Goal: Feedback & Contribution: Submit feedback/report problem

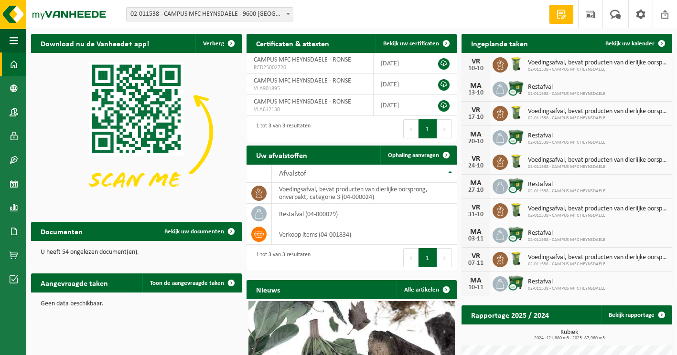
drag, startPoint x: 560, startPoint y: 14, endPoint x: 559, endPoint y: 27, distance: 12.5
click at [561, 14] on span at bounding box center [561, 15] width 14 height 10
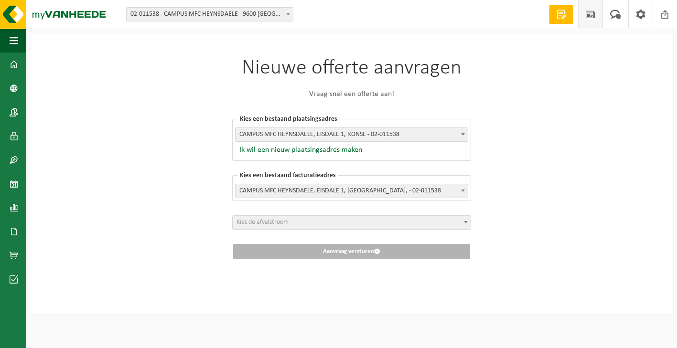
click at [589, 17] on span at bounding box center [590, 14] width 14 height 28
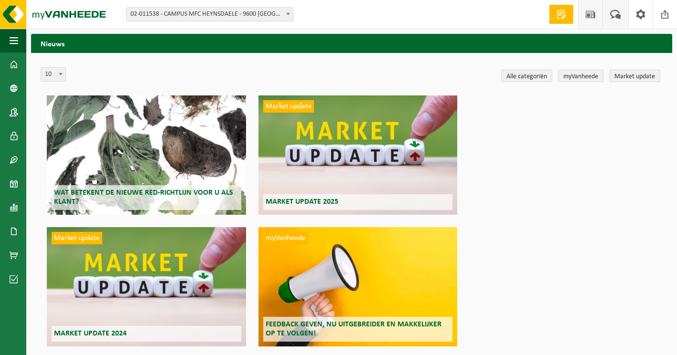
click at [618, 13] on span at bounding box center [616, 14] width 16 height 28
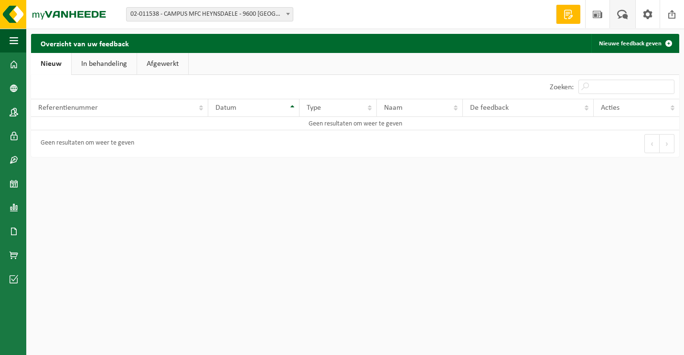
click at [617, 16] on span at bounding box center [623, 14] width 16 height 28
click at [617, 35] on div "Overzicht van uw feedback Nieuwe feedback geven Even geduld. Door de grote hoev…" at bounding box center [342, 83] width 684 height 167
click at [667, 42] on span at bounding box center [668, 43] width 19 height 19
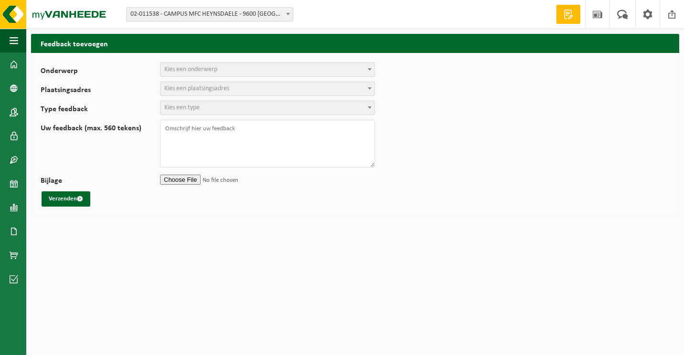
select select
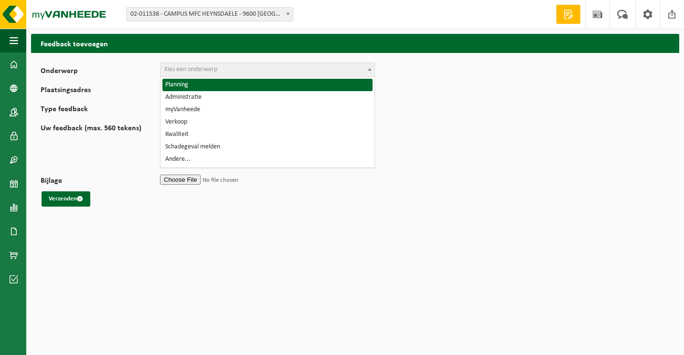
click at [371, 69] on b at bounding box center [370, 69] width 4 height 2
click at [437, 95] on form "Onderwerp Planning Administratie myVanheede Verkoop Kwaliteit Schadegeval melde…" at bounding box center [355, 135] width 629 height 144
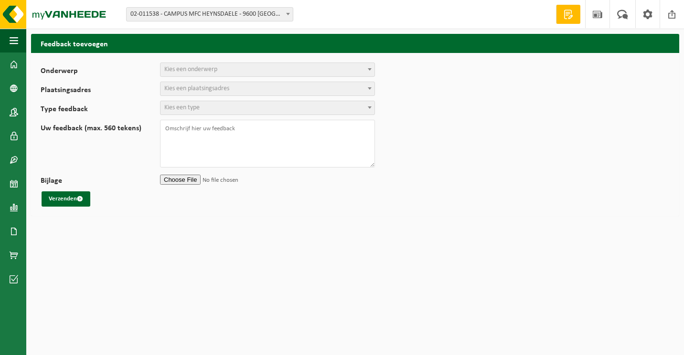
click at [371, 69] on b at bounding box center [370, 69] width 4 height 2
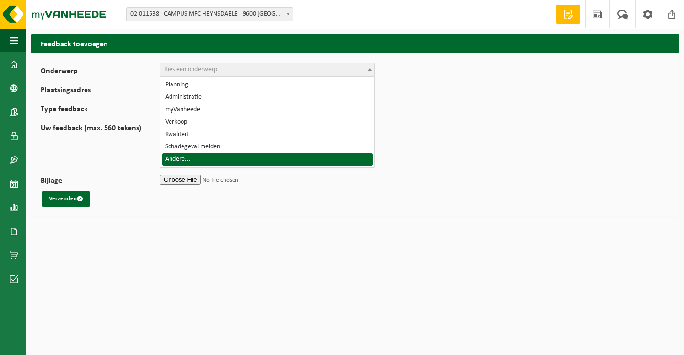
select select "32"
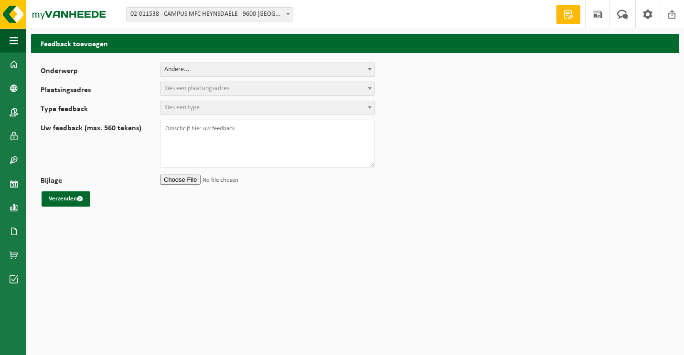
click at [370, 87] on span at bounding box center [370, 88] width 10 height 12
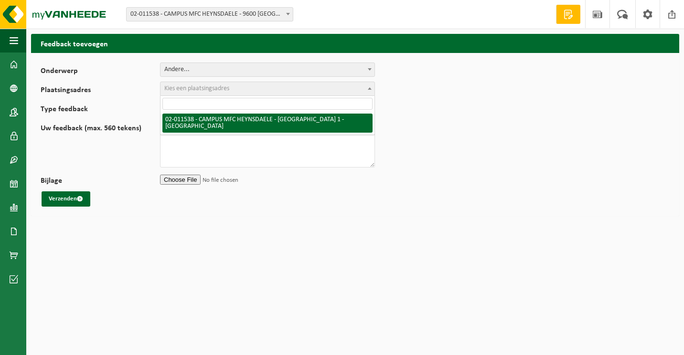
select select "2242"
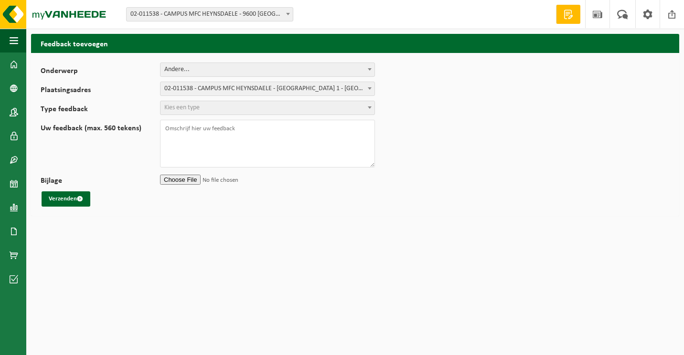
click at [371, 109] on span at bounding box center [370, 107] width 10 height 12
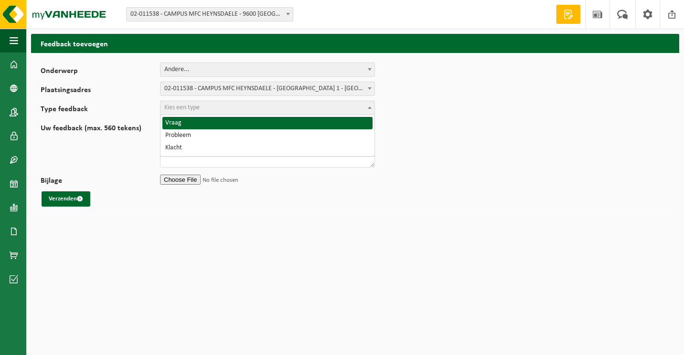
select select "QUE"
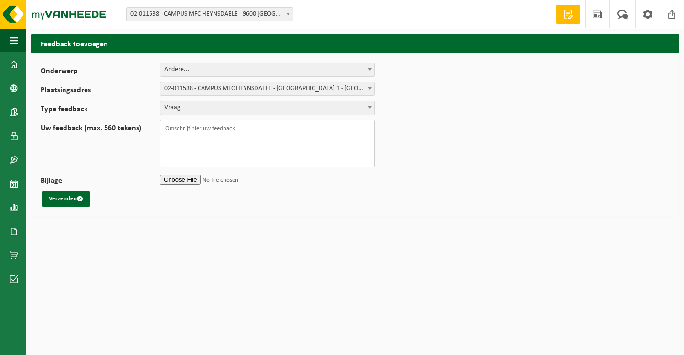
click at [175, 131] on textarea "Uw feedback (max. 560 tekens)" at bounding box center [267, 144] width 215 height 48
paste textarea "Nieuw"
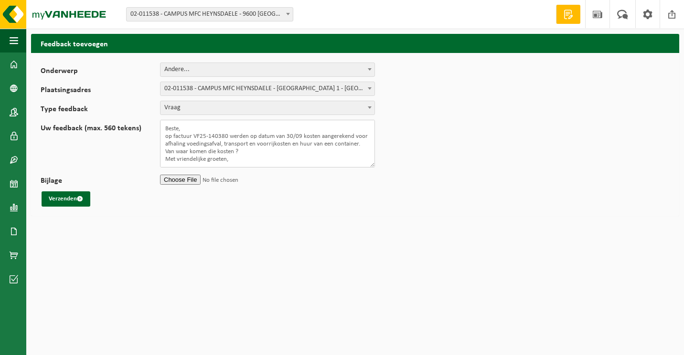
scroll to position [8, 0]
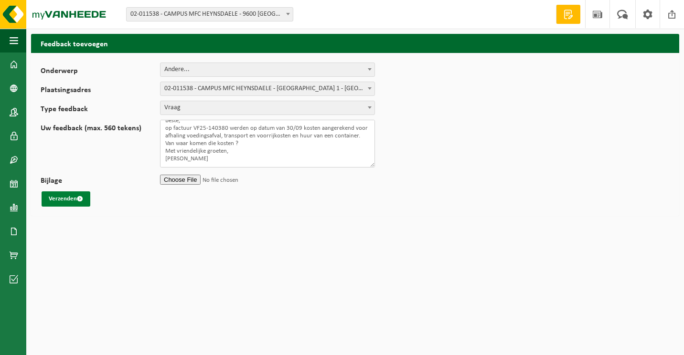
type textarea "Beste, op factuur VF25-140380 werden op datum van 30/09 kosten aangerekend voor…"
click at [81, 200] on span "submit" at bounding box center [80, 199] width 6 height 6
